Goal: Obtain resource: Download file/media

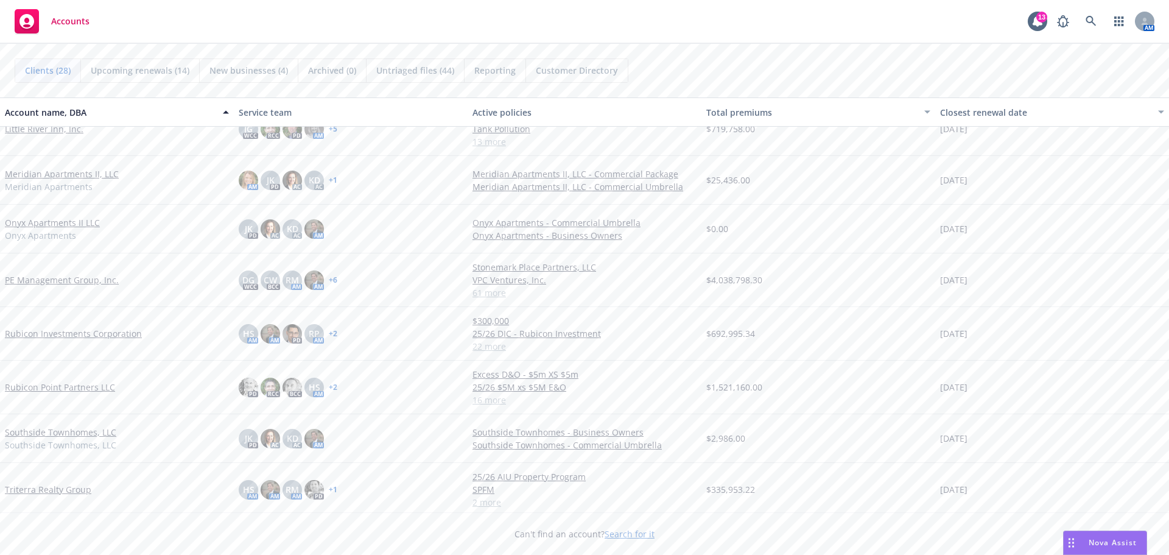
scroll to position [913, 0]
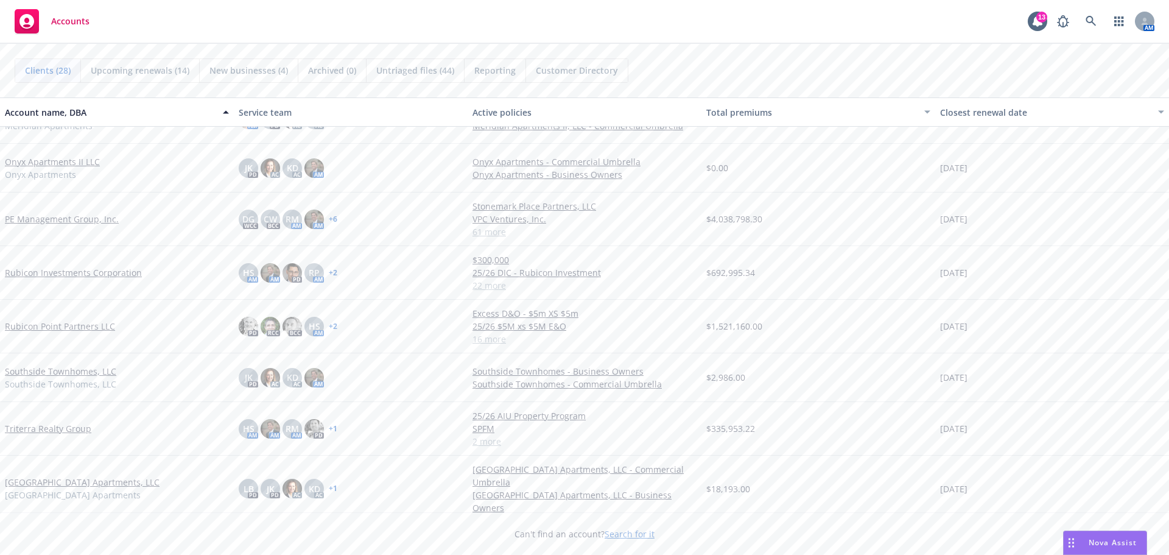
click at [73, 217] on link "PE Management Group, Inc." at bounding box center [62, 218] width 114 height 13
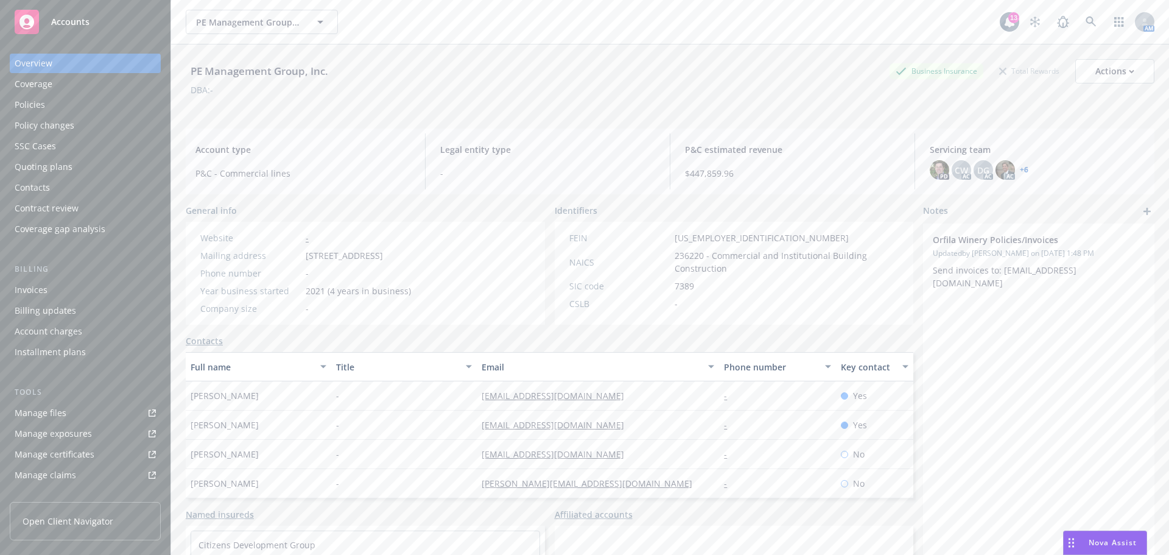
click at [52, 101] on div "Policies" at bounding box center [85, 104] width 141 height 19
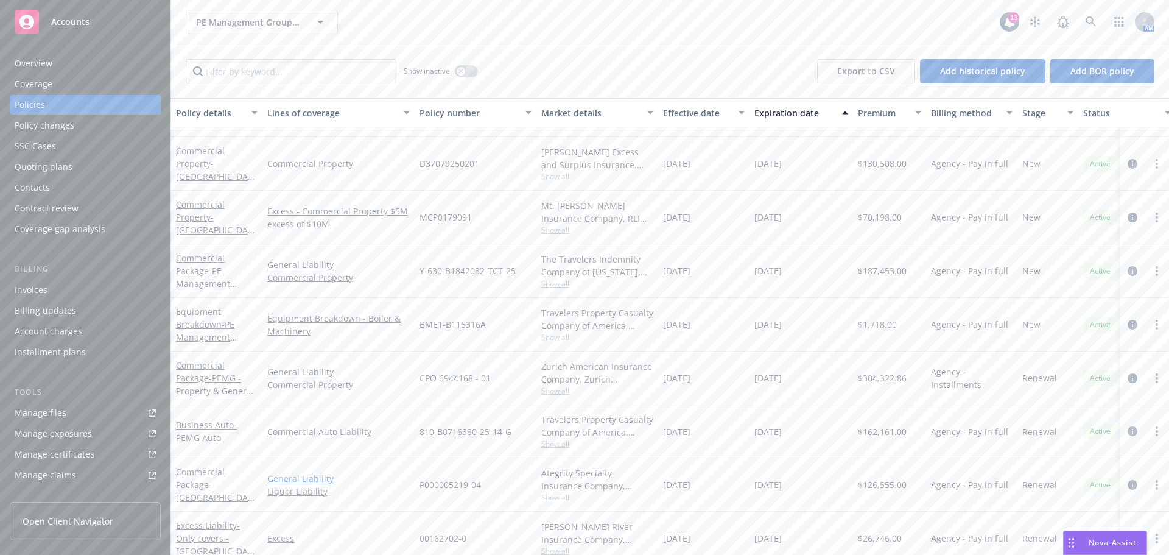
scroll to position [1400, 0]
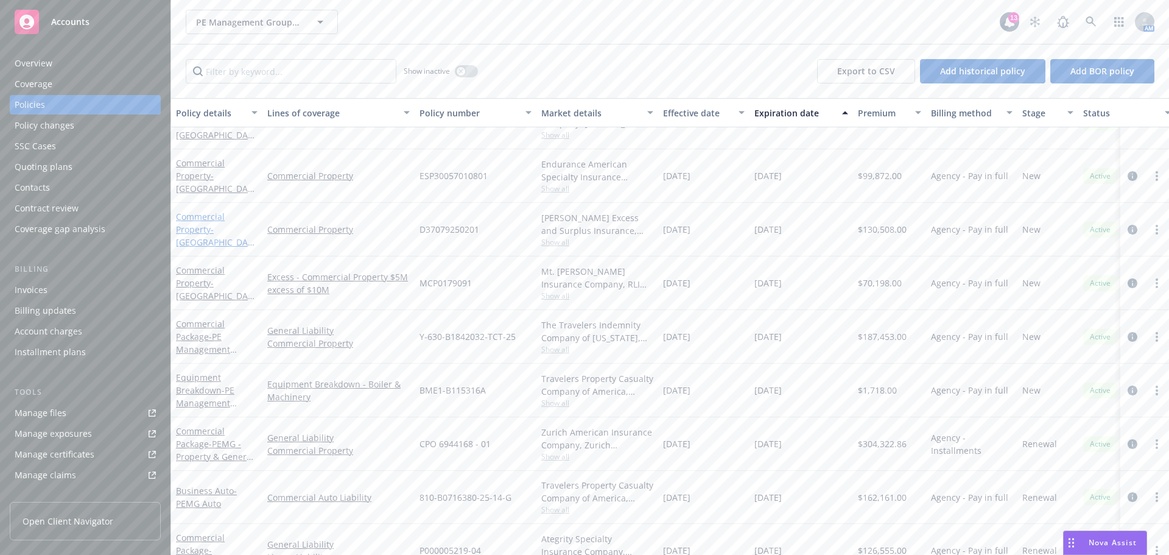
click at [189, 232] on link "Commercial Property - [GEOGRAPHIC_DATA] Property - $2.5m part of $5m primary" at bounding box center [215, 248] width 79 height 75
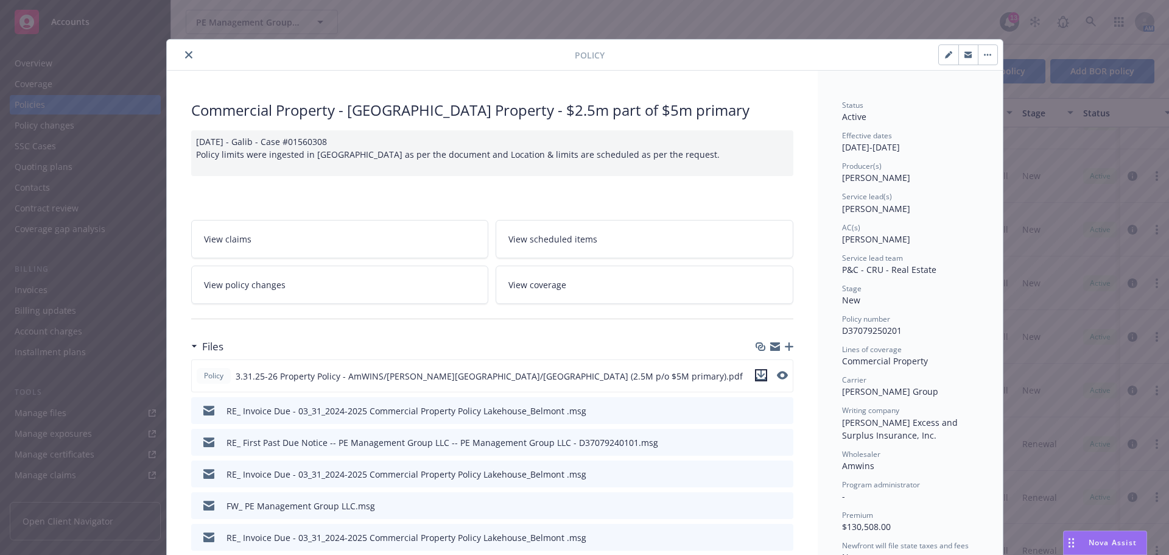
click at [756, 373] on icon "download file" at bounding box center [761, 375] width 10 height 10
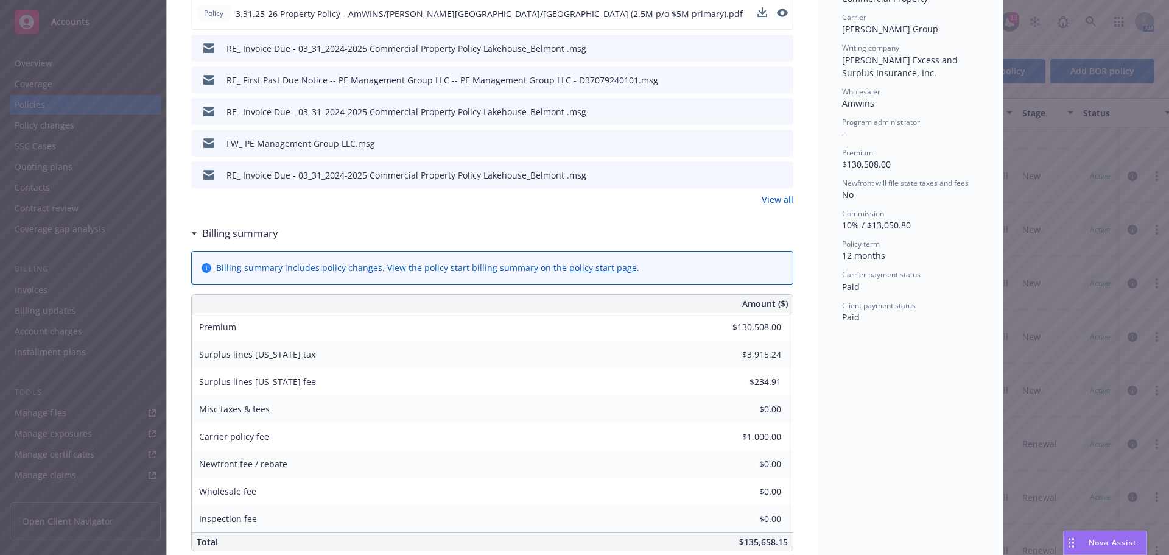
scroll to position [365, 0]
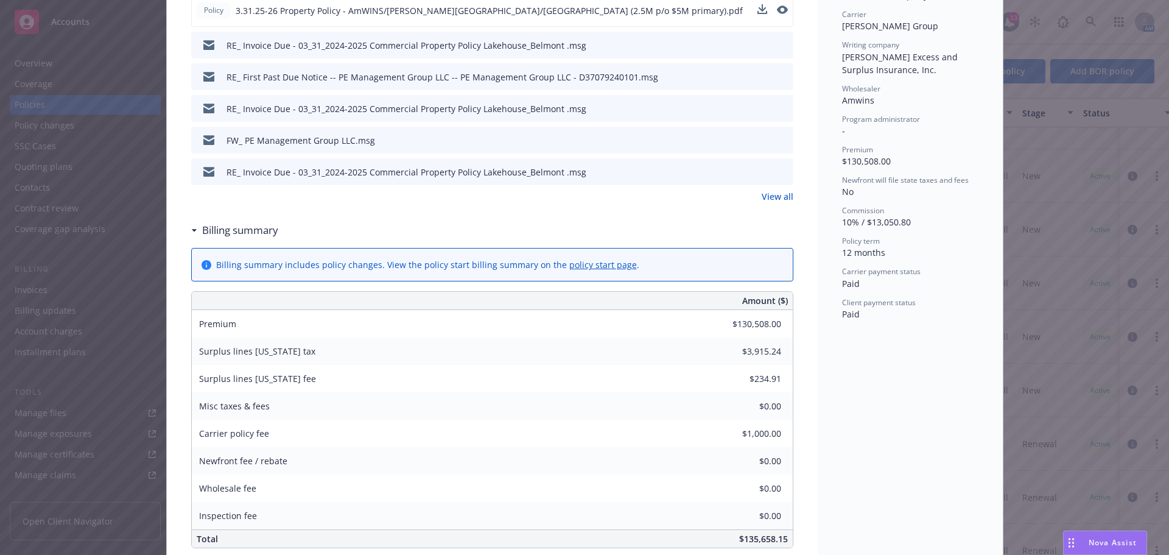
click at [946, 114] on div "Program administrator" at bounding box center [910, 119] width 136 height 10
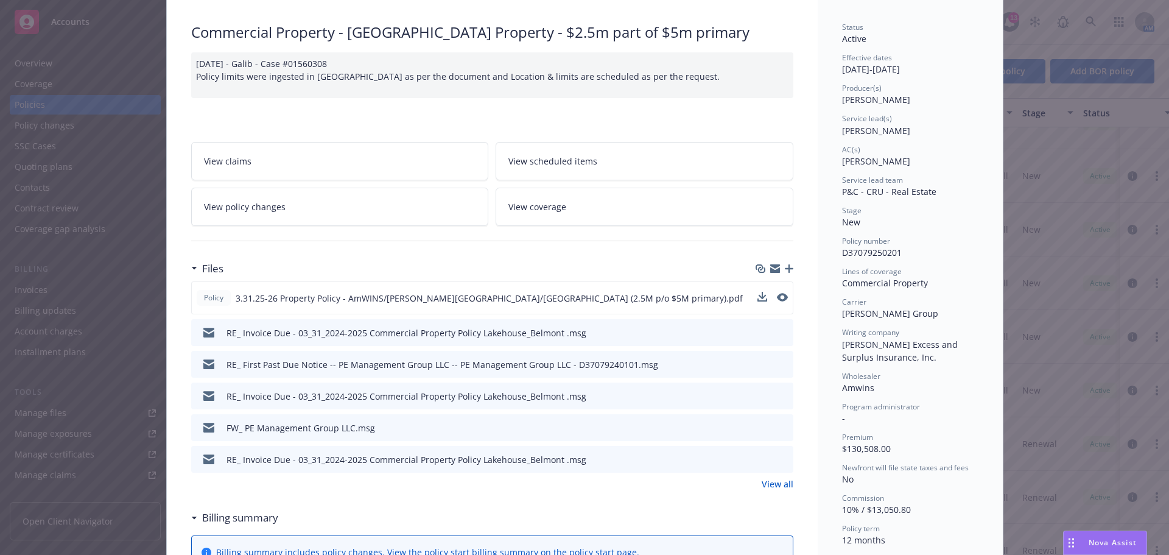
scroll to position [0, 0]
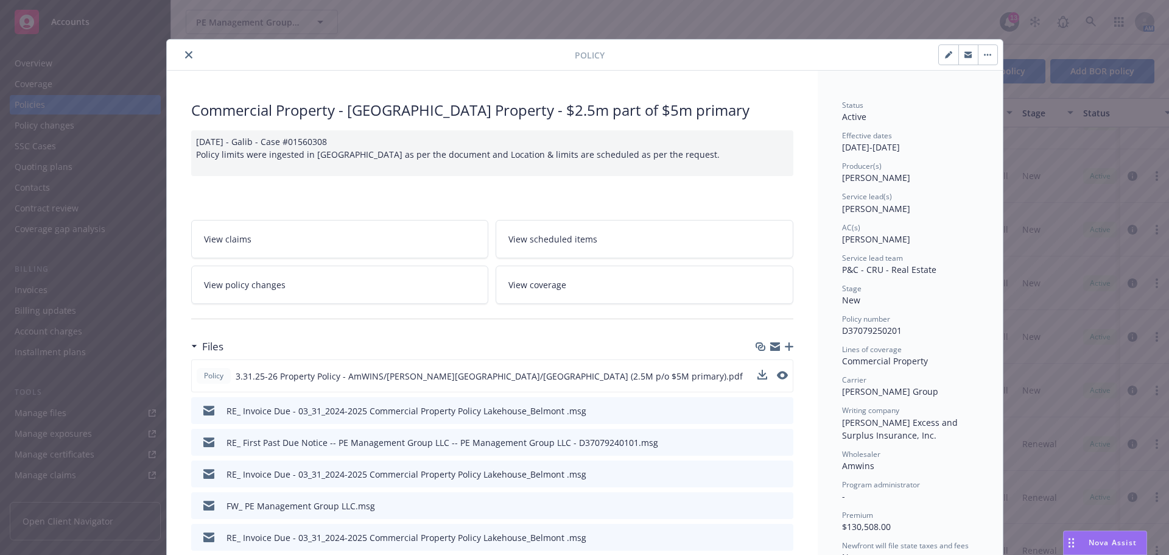
click at [184, 57] on button "close" at bounding box center [188, 54] width 15 height 15
